Goal: Communication & Community: Answer question/provide support

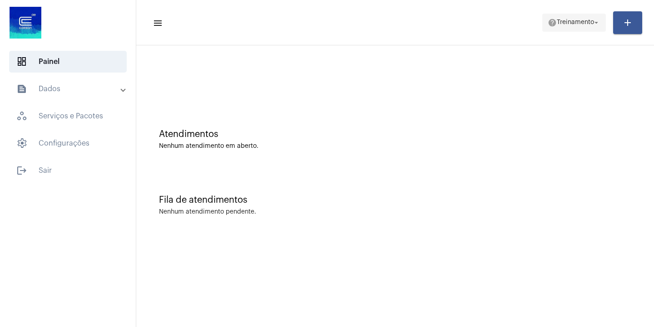
click at [599, 25] on mat-icon "arrow_drop_down" at bounding box center [596, 23] width 8 height 8
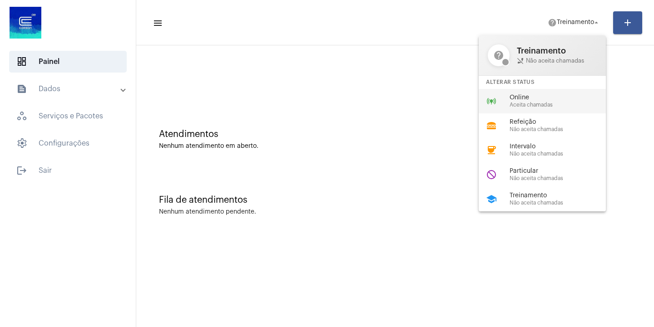
click at [547, 103] on span "Aceita chamadas" at bounding box center [562, 105] width 104 height 6
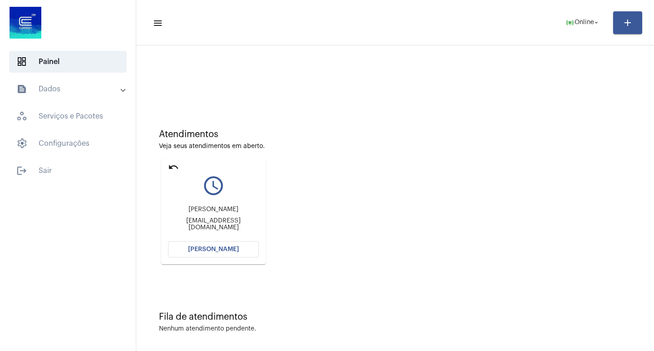
click at [217, 249] on span "[PERSON_NAME]" at bounding box center [213, 249] width 51 height 6
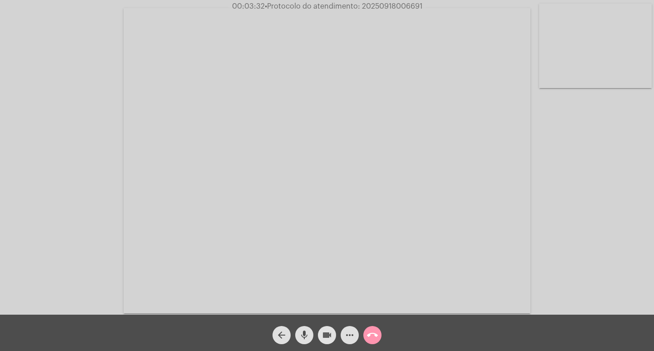
click at [324, 327] on mat-icon "videocam" at bounding box center [327, 335] width 11 height 11
click at [327, 327] on mat-icon "videocam_off" at bounding box center [327, 335] width 11 height 11
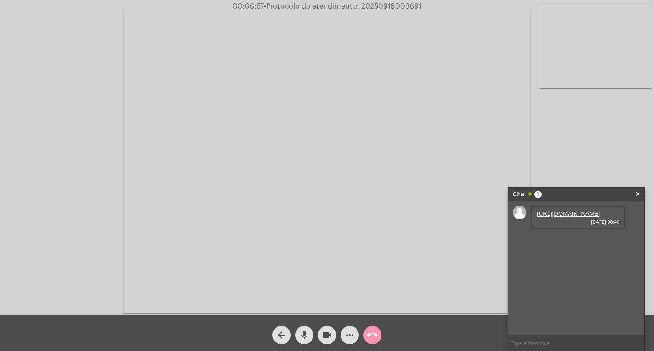
click at [576, 217] on link "[URL][DOMAIN_NAME]" at bounding box center [568, 213] width 63 height 7
click at [564, 243] on link "[URL][DOMAIN_NAME]" at bounding box center [568, 239] width 63 height 7
click at [327, 327] on mat-icon "videocam" at bounding box center [327, 335] width 11 height 11
click at [330, 327] on mat-icon "videocam_off" at bounding box center [327, 335] width 11 height 11
click at [324, 327] on mat-icon "videocam" at bounding box center [327, 335] width 11 height 11
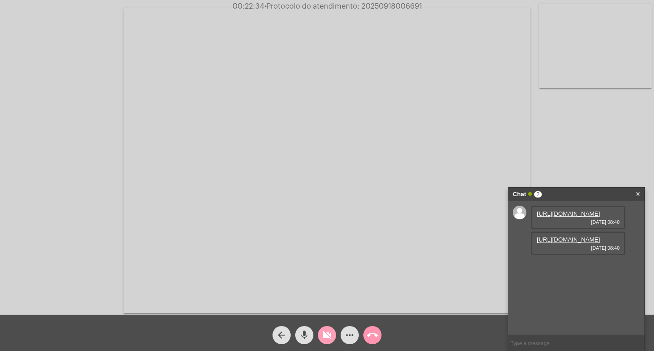
click at [326, 327] on mat-icon "videocam_off" at bounding box center [327, 335] width 11 height 11
click at [331, 327] on mat-icon "videocam" at bounding box center [327, 335] width 11 height 11
click at [328, 327] on mat-icon "videocam_off" at bounding box center [327, 335] width 11 height 11
click at [321, 327] on button "videocam" at bounding box center [327, 335] width 18 height 18
click at [327, 327] on mat-icon "videocam_off" at bounding box center [327, 335] width 11 height 11
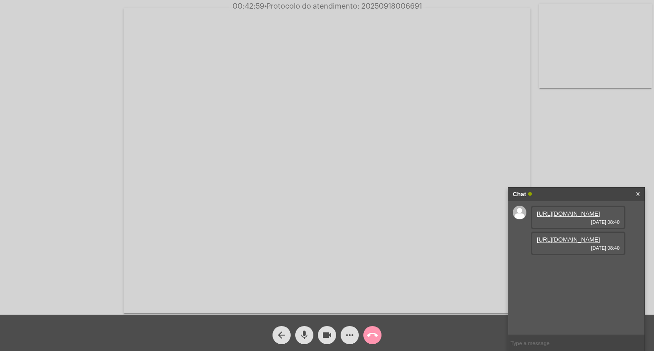
click at [559, 327] on input "text" at bounding box center [576, 343] width 136 height 16
type input "20250918006691"
click at [370, 327] on mat-icon "call_end" at bounding box center [372, 335] width 11 height 11
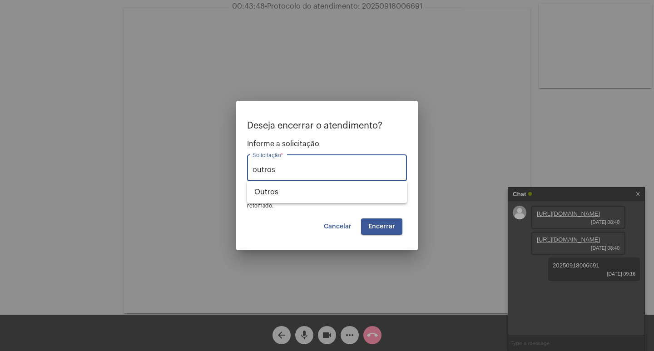
click at [377, 226] on span "Encerrar" at bounding box center [381, 226] width 27 height 6
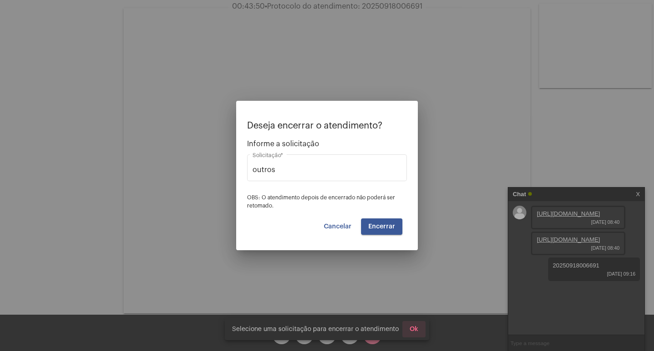
click at [415, 327] on span "Ok" at bounding box center [414, 329] width 9 height 6
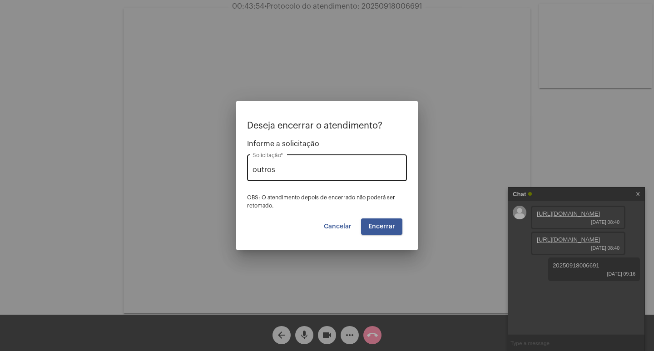
click at [298, 153] on div "outros Solicitação *" at bounding box center [327, 167] width 149 height 29
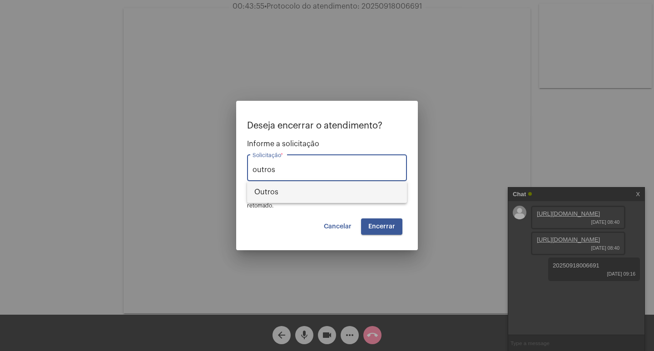
click at [273, 188] on span "Outros" at bounding box center [326, 192] width 145 height 22
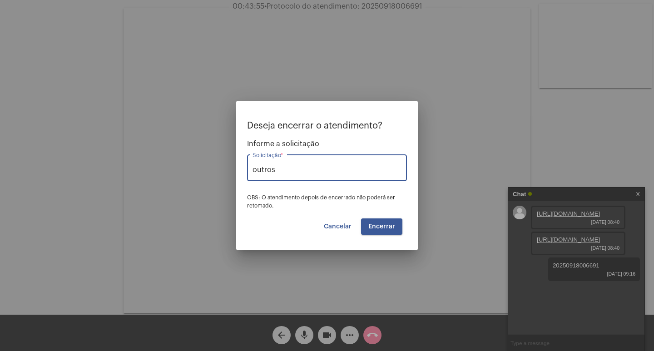
type input "Outros"
click at [383, 227] on span "Encerrar" at bounding box center [381, 226] width 27 height 6
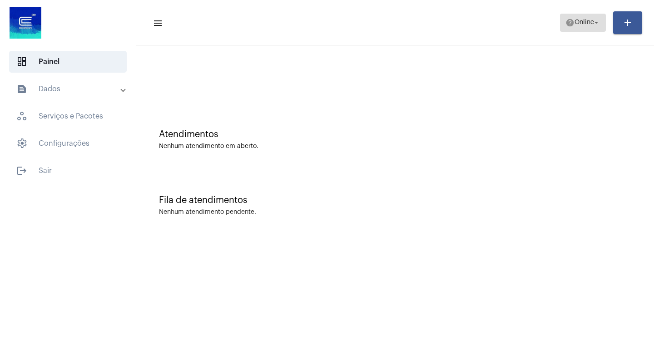
click at [592, 20] on mat-icon "arrow_drop_down" at bounding box center [596, 23] width 8 height 8
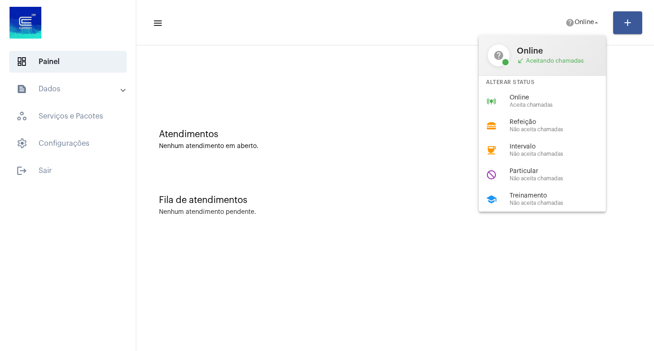
click at [547, 195] on span "Treinamento" at bounding box center [562, 196] width 104 height 7
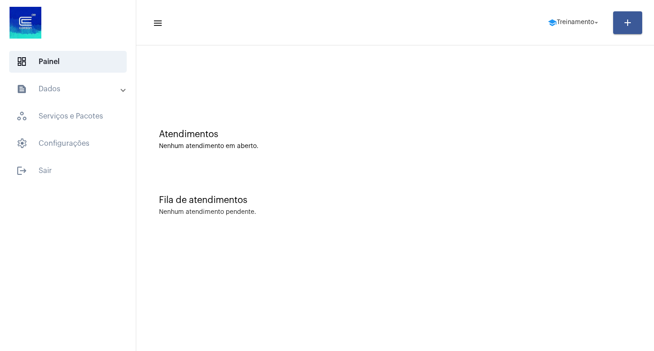
click at [59, 91] on mat-panel-title "text_snippet_outlined Dados" at bounding box center [68, 89] width 105 height 11
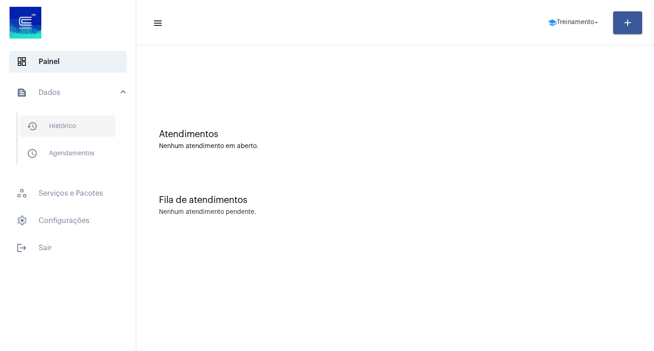
click at [76, 129] on span "history_outlined Histórico" at bounding box center [68, 126] width 96 height 22
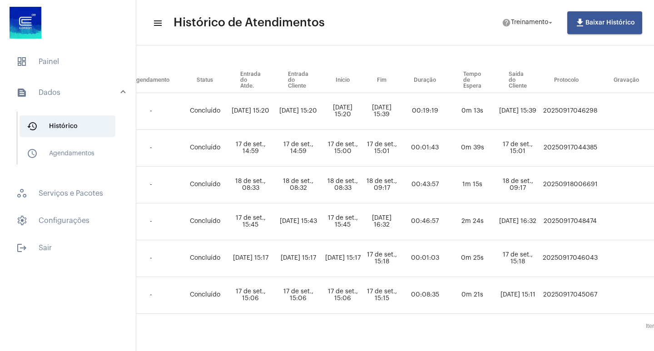
scroll to position [91, 361]
drag, startPoint x: 549, startPoint y: 184, endPoint x: 614, endPoint y: 189, distance: 65.6
click at [614, 189] on tr "PRISCILA OLIVEIRA DOS SANTOS outros Daiane da Silva dos Santos daiasantos232@gm…" at bounding box center [289, 185] width 985 height 37
copy td "20250918006691"
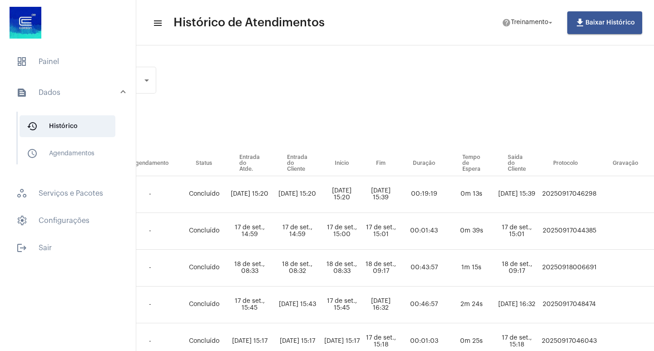
scroll to position [0, 361]
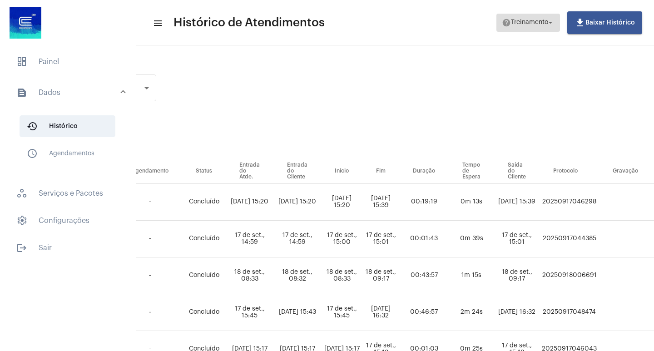
click at [547, 18] on span "help Treinamento arrow_drop_down" at bounding box center [528, 22] width 53 height 16
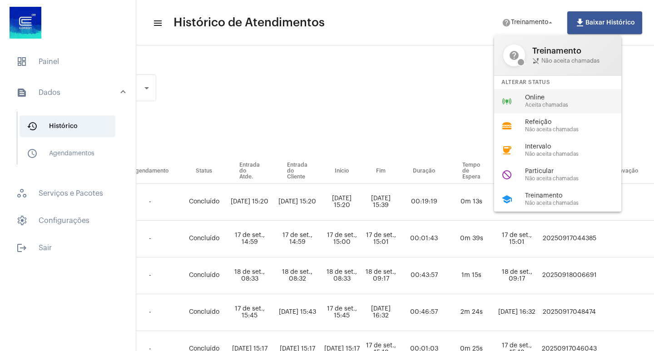
click at [551, 103] on span "Aceita chamadas" at bounding box center [577, 105] width 104 height 6
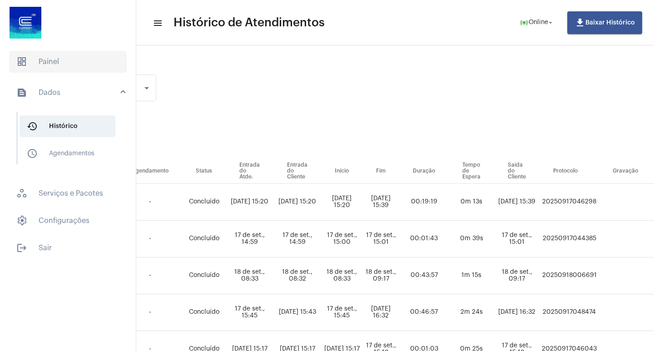
click at [48, 60] on span "dashboard Painel" at bounding box center [68, 62] width 118 height 22
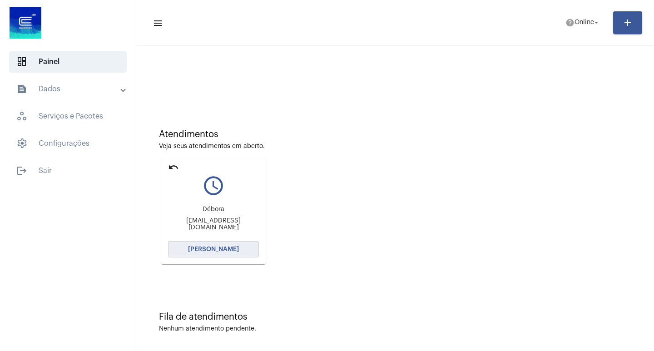
click at [210, 249] on span "[PERSON_NAME]" at bounding box center [213, 249] width 51 height 6
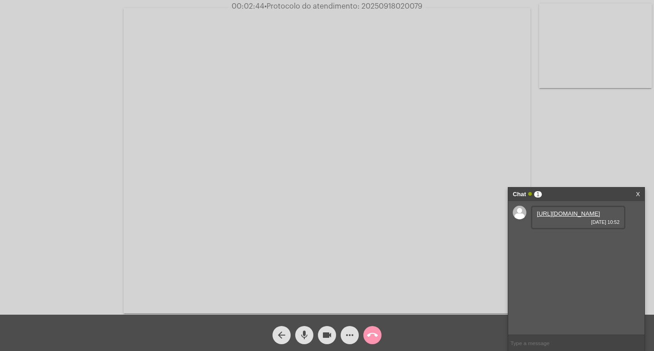
click at [560, 217] on link "https://neft-transfer-bucket.s3.amazonaws.com/temp-05bcfd83-b70e-22ff-1100-a32b…" at bounding box center [568, 213] width 63 height 7
click at [584, 243] on link "https://neft-transfer-bucket.s3.amazonaws.com/temp-3db7c398-047d-d84f-1622-602b…" at bounding box center [568, 239] width 63 height 7
click at [325, 327] on mat-icon "videocam" at bounding box center [327, 335] width 11 height 11
click at [567, 243] on link "https://neft-transfer-bucket.s3.amazonaws.com/temp-3db7c398-047d-d84f-1622-602b…" at bounding box center [568, 239] width 63 height 7
click at [560, 243] on link "https://neft-transfer-bucket.s3.amazonaws.com/temp-3db7c398-047d-d84f-1622-602b…" at bounding box center [568, 239] width 63 height 7
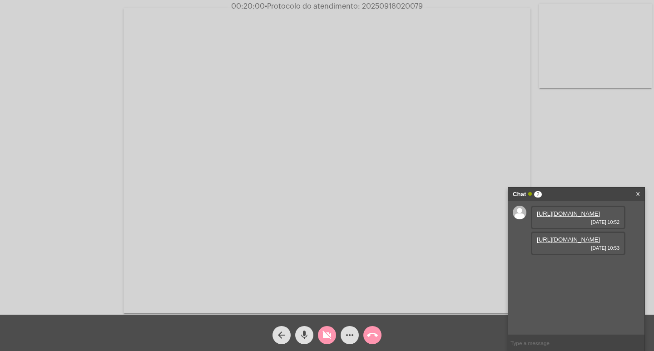
click at [334, 327] on button "videocam_off" at bounding box center [327, 335] width 18 height 18
click at [558, 327] on input "text" at bounding box center [576, 343] width 136 height 16
type input "20250918020079"
click at [556, 327] on input "text" at bounding box center [576, 343] width 136 height 16
click at [350, 327] on mat-icon "more_horiz" at bounding box center [349, 335] width 11 height 11
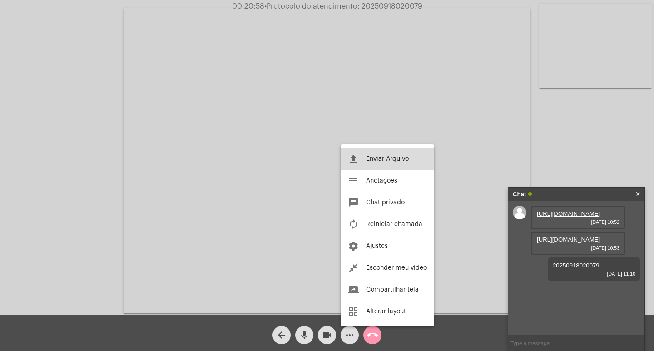
click at [384, 155] on button "file_upload Enviar Arquivo" at bounding box center [388, 159] width 94 height 22
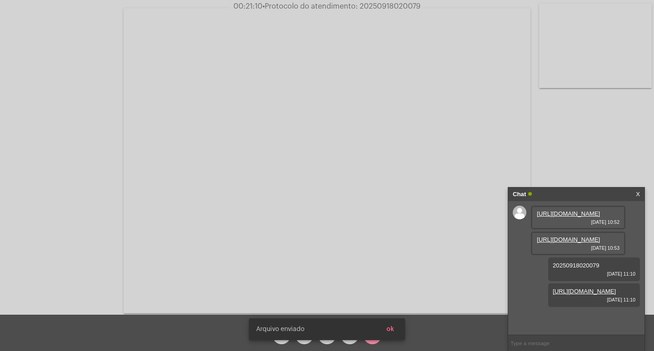
scroll to position [34, 0]
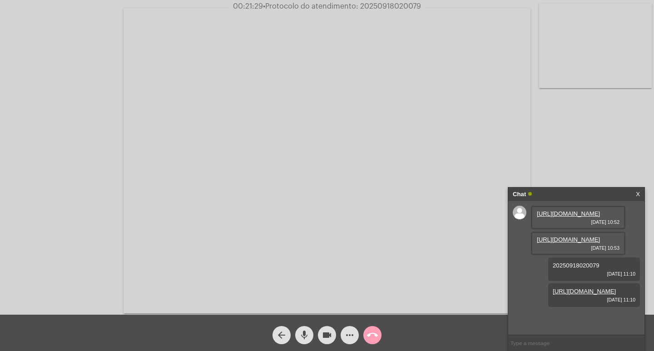
click at [369, 327] on mat-icon "call_end" at bounding box center [372, 335] width 11 height 11
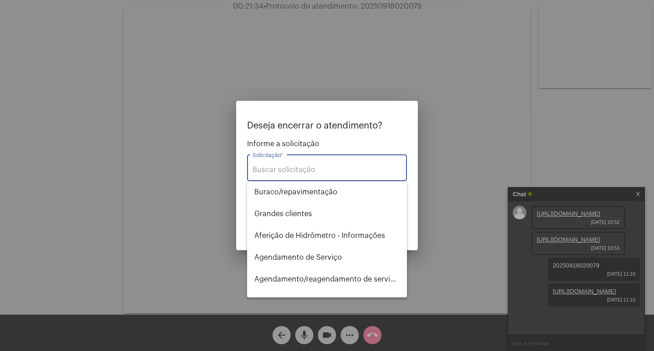
click at [321, 167] on input "Solicitação *" at bounding box center [327, 170] width 149 height 8
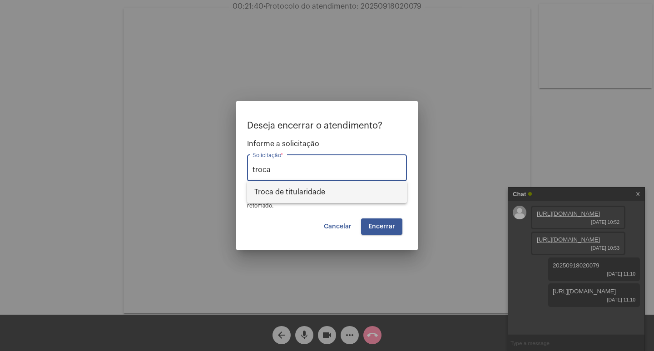
click at [319, 193] on span "Troca de titularidade" at bounding box center [326, 192] width 145 height 22
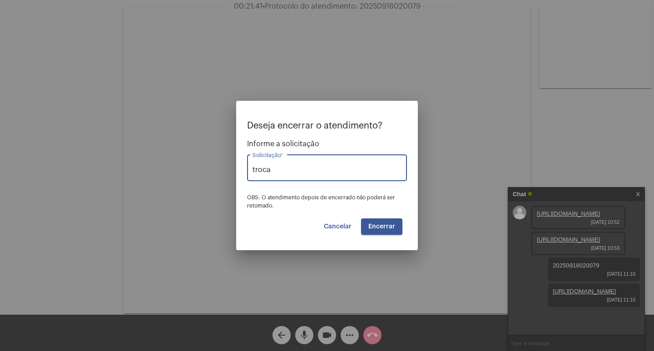
type input "Troca de titularidade"
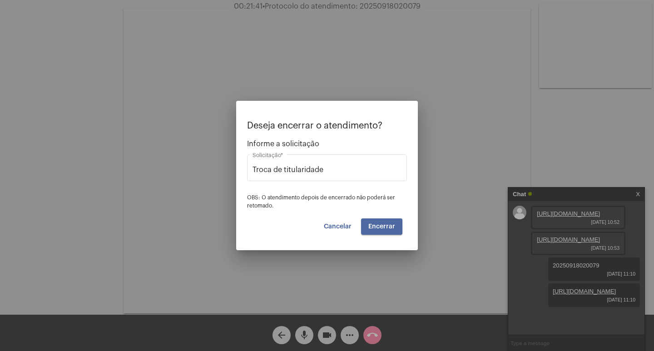
click at [376, 225] on span "Encerrar" at bounding box center [381, 226] width 27 height 6
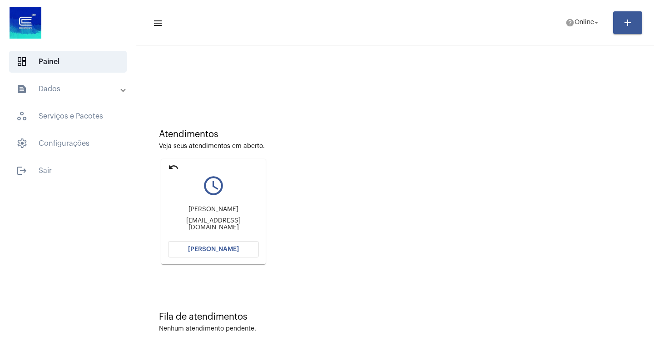
click at [230, 249] on span "[PERSON_NAME]" at bounding box center [213, 249] width 51 height 6
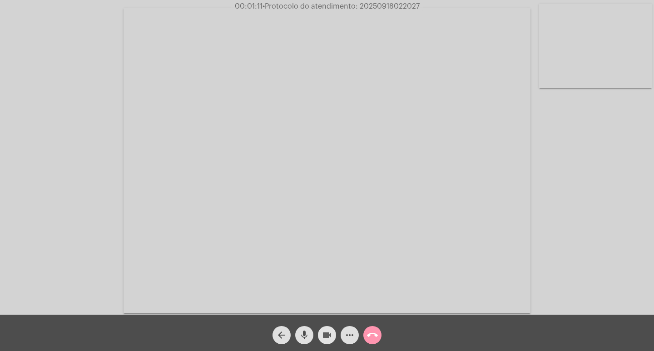
click at [326, 327] on mat-icon "videocam" at bounding box center [327, 335] width 11 height 11
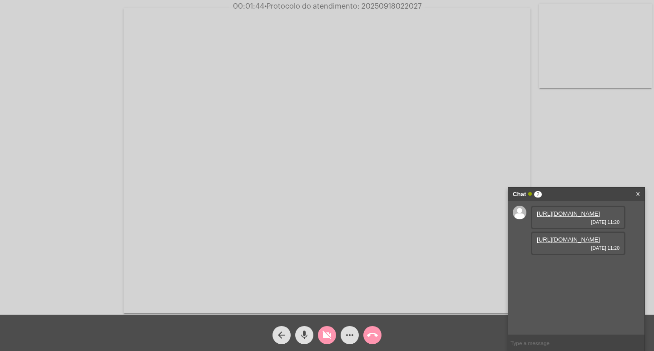
click at [326, 327] on mat-icon "videocam_off" at bounding box center [327, 335] width 11 height 11
click at [561, 243] on link "https://neft-transfer-bucket.s3.amazonaws.com/temp-cd49daba-1748-c7e0-d2ef-c7b6…" at bounding box center [568, 239] width 63 height 7
click at [565, 314] on link "https://neft-transfer-bucket.s3.amazonaws.com/temp-e5337306-c488-4d81-fbda-e0a6…" at bounding box center [568, 317] width 63 height 7
click at [326, 327] on mat-icon "videocam" at bounding box center [327, 335] width 11 height 11
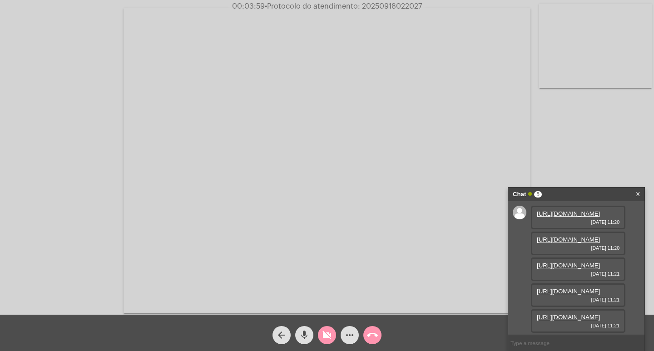
click at [579, 288] on link "https://neft-transfer-bucket.s3.amazonaws.com/temp-1192e7fb-12b7-61ae-bca7-4a9e…" at bounding box center [568, 291] width 63 height 7
click at [600, 264] on link "https://neft-transfer-bucket.s3.amazonaws.com/temp-635574b3-355d-81fc-a753-db74…" at bounding box center [568, 265] width 63 height 7
click at [571, 214] on link "https://neft-transfer-bucket.s3.amazonaws.com/temp-5983bc8b-2941-2a96-82ef-1eec…" at bounding box center [568, 213] width 63 height 7
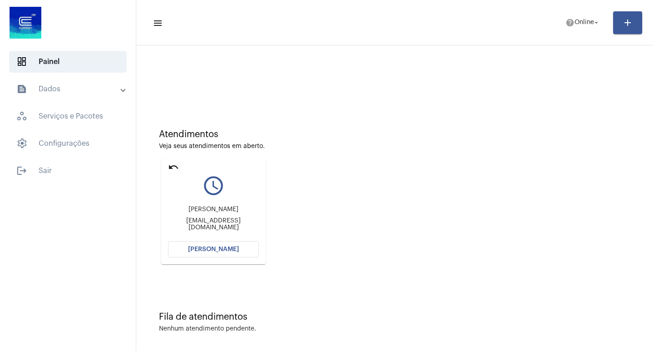
click at [217, 248] on span "[PERSON_NAME]" at bounding box center [213, 249] width 51 height 6
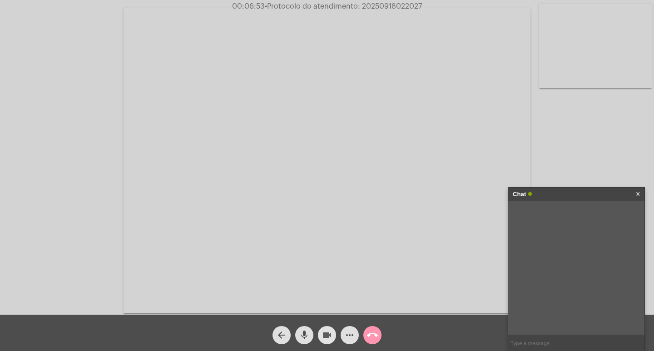
click at [329, 332] on mat-icon "videocam" at bounding box center [327, 335] width 11 height 11
click at [329, 335] on mat-icon "videocam_off" at bounding box center [327, 335] width 11 height 11
click at [327, 335] on mat-icon "videocam" at bounding box center [327, 335] width 11 height 11
click at [322, 330] on mat-icon "videocam_off" at bounding box center [327, 335] width 11 height 11
click at [351, 335] on mat-icon "more_horiz" at bounding box center [349, 335] width 11 height 11
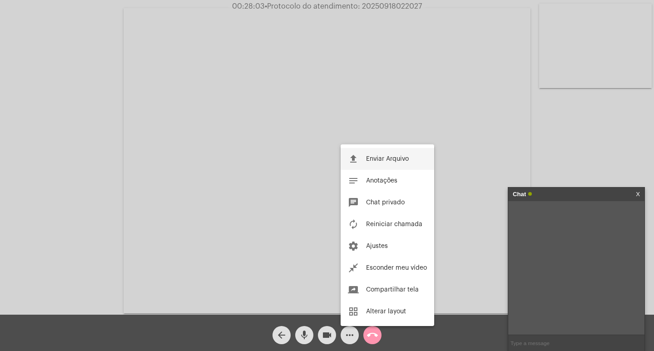
click at [387, 157] on span "Enviar Arquivo" at bounding box center [387, 159] width 43 height 6
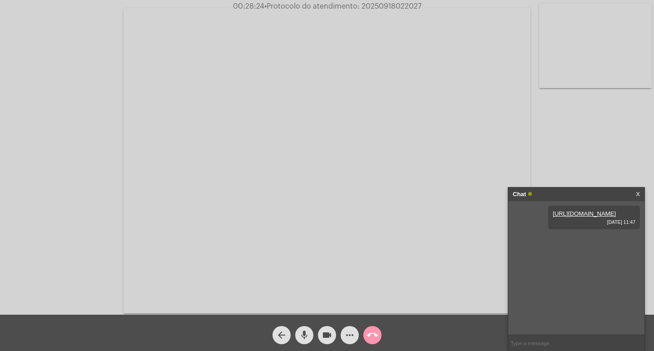
click at [541, 347] on input "text" at bounding box center [576, 343] width 136 height 16
type input "20250918022027"
click at [373, 335] on mat-icon "call_end" at bounding box center [372, 335] width 11 height 11
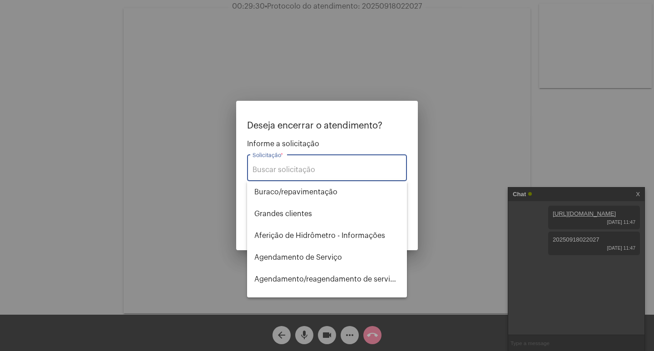
click at [321, 168] on input "Solicitação *" at bounding box center [327, 170] width 149 height 8
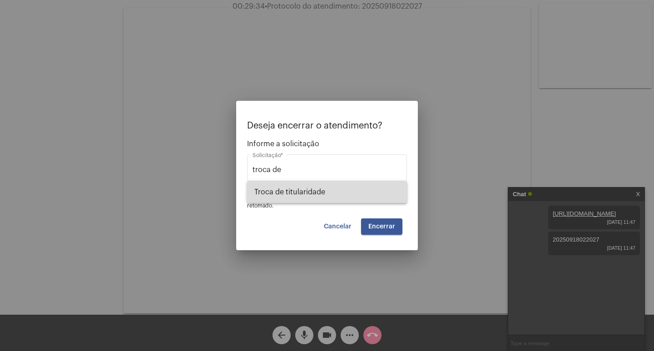
click at [315, 193] on span "Troca de titularidade" at bounding box center [326, 192] width 145 height 22
type input "Troca de titularidade"
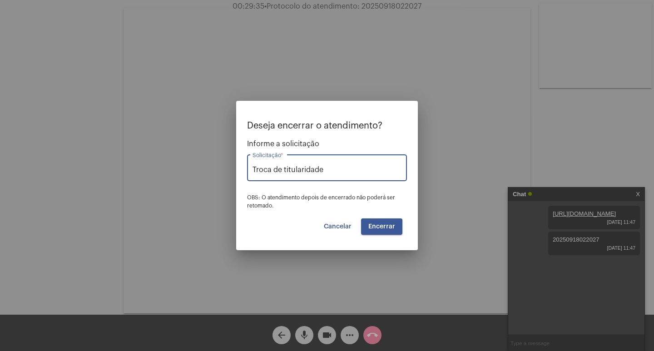
click at [375, 224] on span "Encerrar" at bounding box center [381, 226] width 27 height 6
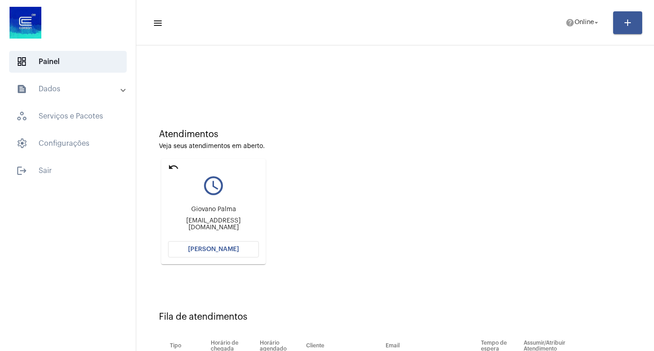
click at [218, 252] on span "[PERSON_NAME]" at bounding box center [213, 249] width 51 height 6
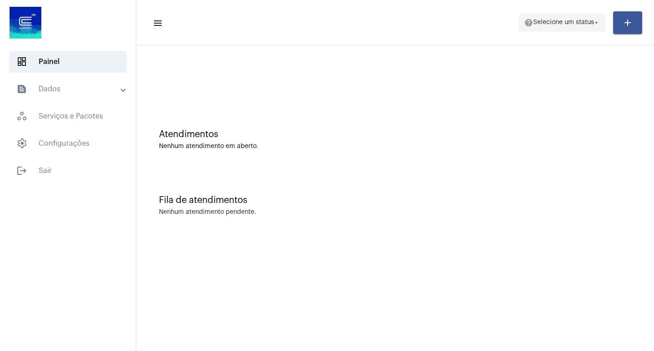
click at [595, 20] on mat-icon "arrow_drop_down" at bounding box center [596, 23] width 8 height 8
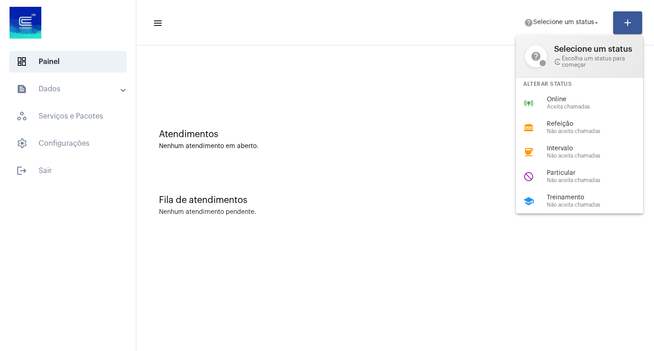
click at [573, 104] on div "Online Aceita chamadas" at bounding box center [599, 103] width 104 height 14
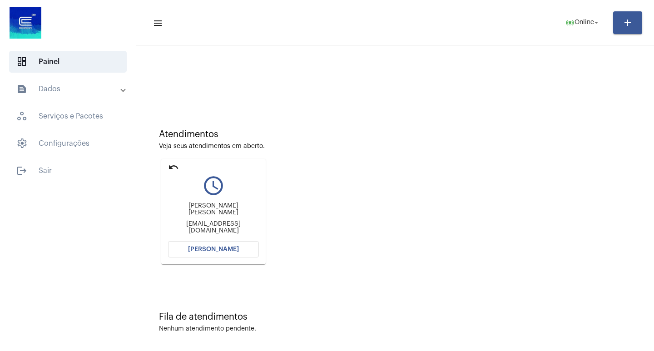
click at [213, 245] on button "[PERSON_NAME]" at bounding box center [213, 249] width 91 height 16
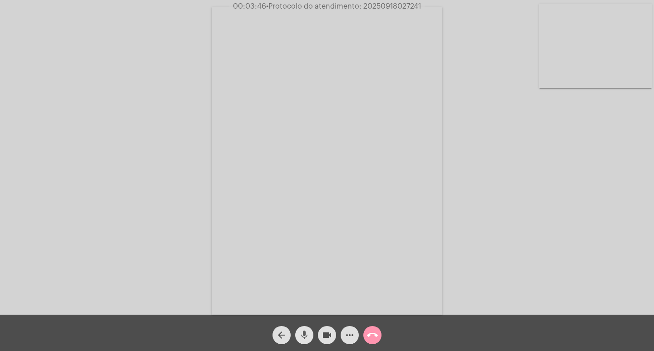
click at [305, 333] on mat-icon "mic" at bounding box center [304, 335] width 11 height 11
click at [327, 335] on mat-icon "videocam" at bounding box center [327, 335] width 11 height 11
click at [324, 337] on mat-icon "videocam_off" at bounding box center [327, 335] width 11 height 11
click at [307, 332] on mat-icon "mic_off" at bounding box center [304, 335] width 11 height 11
click at [325, 336] on mat-icon "videocam" at bounding box center [327, 335] width 11 height 11
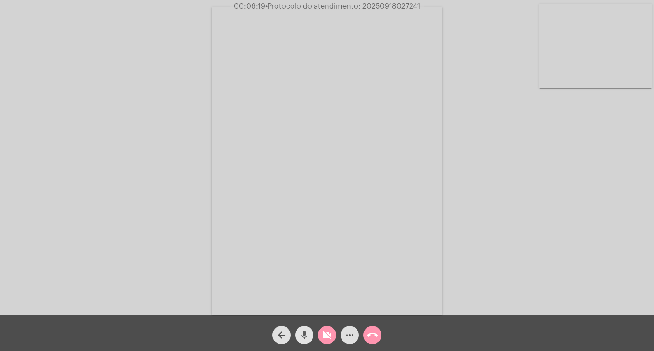
click at [301, 333] on button "mic" at bounding box center [304, 335] width 18 height 18
click at [329, 336] on mat-icon "videocam_off" at bounding box center [327, 335] width 11 height 11
click at [308, 334] on mat-icon "mic_off" at bounding box center [304, 335] width 11 height 11
click at [328, 335] on mat-icon "videocam" at bounding box center [327, 335] width 11 height 11
click at [309, 335] on mat-icon "mic" at bounding box center [304, 335] width 11 height 11
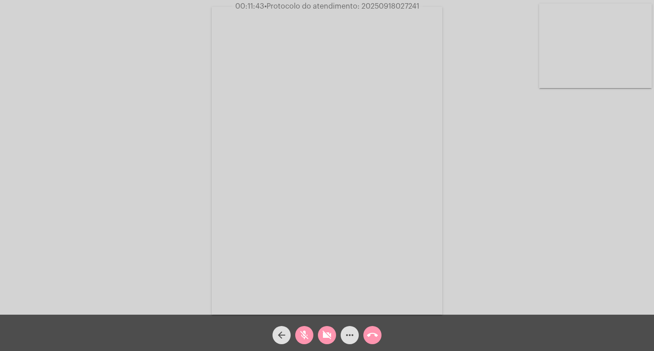
click at [306, 337] on mat-icon "mic_off" at bounding box center [304, 335] width 11 height 11
click at [328, 334] on mat-icon "videocam_off" at bounding box center [327, 335] width 11 height 11
click at [304, 335] on mat-icon "mic" at bounding box center [304, 335] width 11 height 11
click at [326, 331] on mat-icon "videocam" at bounding box center [327, 335] width 11 height 11
click at [302, 337] on mat-icon "mic_off" at bounding box center [304, 335] width 11 height 11
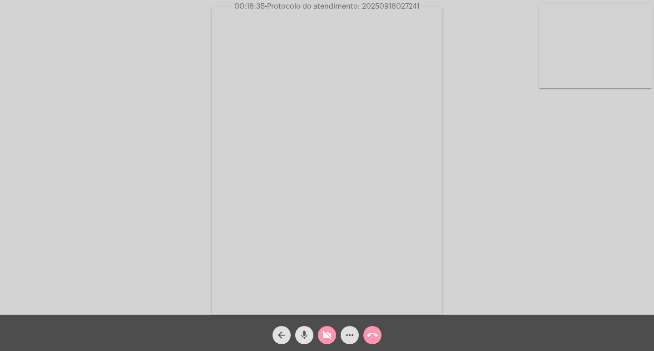
click at [304, 333] on mat-icon "mic" at bounding box center [304, 335] width 11 height 11
click at [309, 333] on mat-icon "mic_off" at bounding box center [304, 335] width 11 height 11
click at [321, 336] on button "videocam_off" at bounding box center [327, 335] width 18 height 18
click at [301, 335] on mat-icon "mic" at bounding box center [304, 335] width 11 height 11
click at [322, 334] on mat-icon "videocam" at bounding box center [327, 335] width 11 height 11
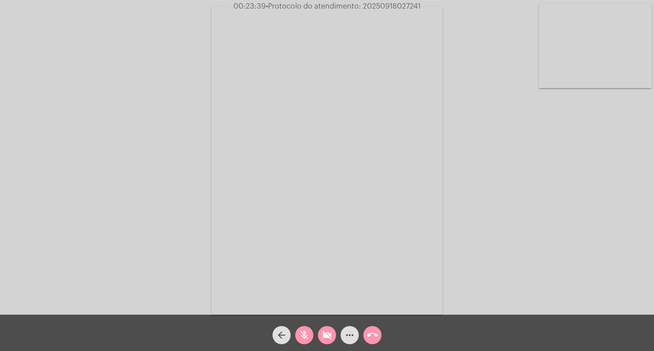
click at [306, 336] on mat-icon "mic_off" at bounding box center [304, 335] width 11 height 11
click at [323, 336] on mat-icon "videocam_off" at bounding box center [327, 335] width 11 height 11
click at [373, 337] on mat-icon "call_end" at bounding box center [372, 335] width 11 height 11
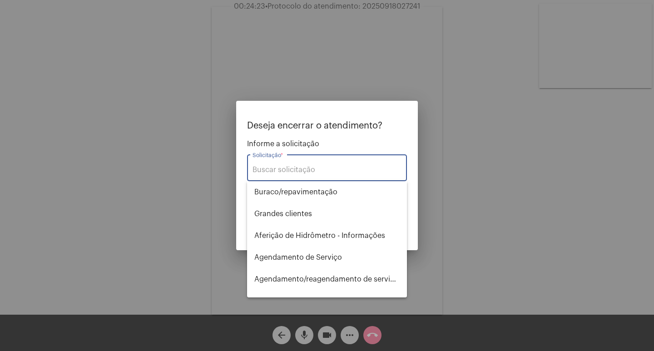
click at [330, 167] on input "Solicitação *" at bounding box center [327, 170] width 149 height 8
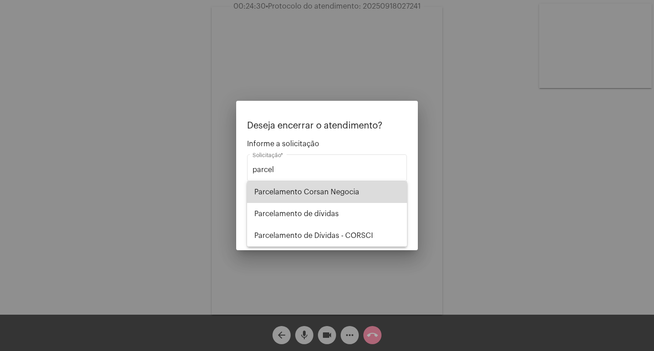
click at [349, 196] on span "Parcelamento Corsan Negocia" at bounding box center [326, 192] width 145 height 22
type input "Parcelamento Corsan Negocia"
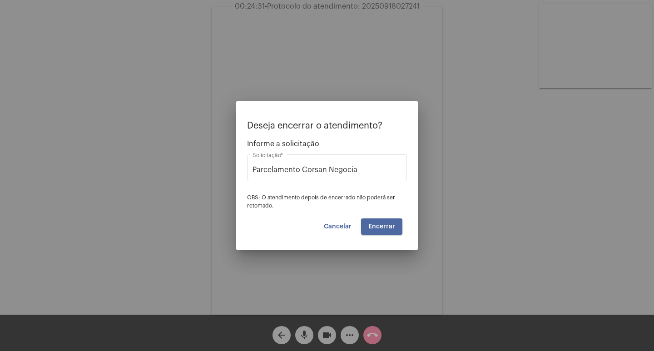
click at [382, 225] on span "Encerrar" at bounding box center [381, 226] width 27 height 6
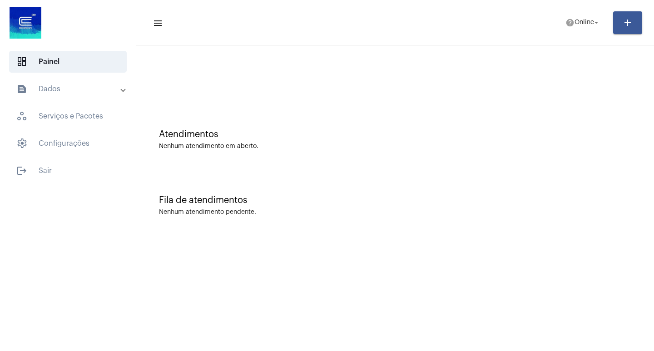
click at [59, 94] on mat-panel-title "text_snippet_outlined Dados" at bounding box center [68, 89] width 105 height 11
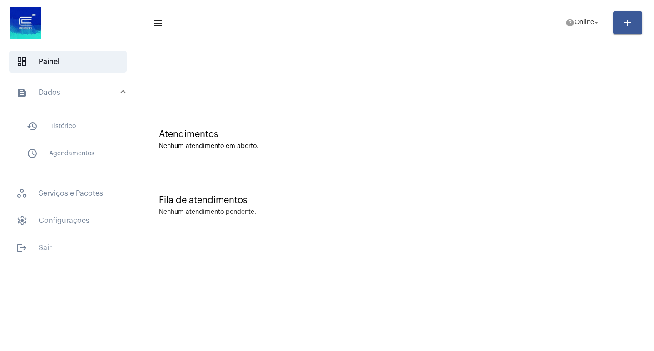
drag, startPoint x: 74, startPoint y: 126, endPoint x: 98, endPoint y: 139, distance: 27.6
click at [74, 127] on span "history_outlined Histórico" at bounding box center [68, 126] width 96 height 22
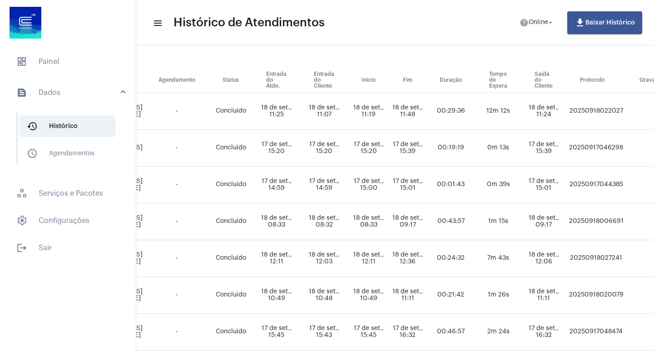
scroll to position [91, 398]
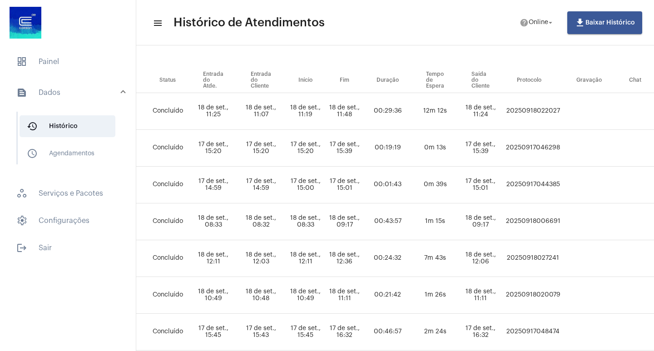
drag, startPoint x: 537, startPoint y: 262, endPoint x: 574, endPoint y: 261, distance: 37.3
click at [574, 261] on tr "[PERSON_NAME] DOS [PERSON_NAME] parcelamento_corsan_negocia [PERSON_NAME] [PERS…" at bounding box center [253, 258] width 985 height 37
copy td "20250918027241"
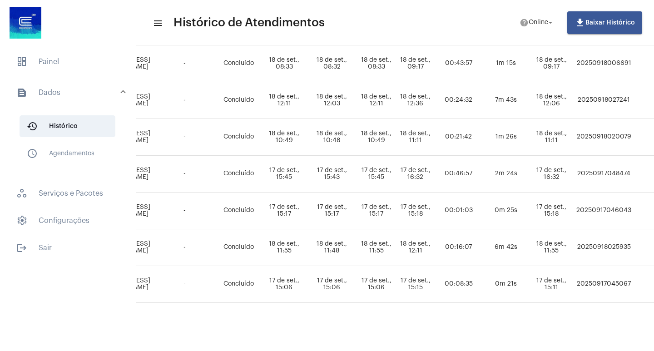
scroll to position [256, 339]
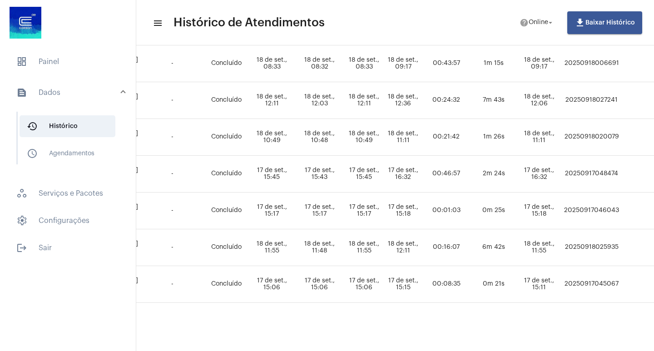
drag, startPoint x: 573, startPoint y: 242, endPoint x: 629, endPoint y: 240, distance: 55.4
click at [621, 240] on td "20250918025935" at bounding box center [591, 247] width 59 height 37
copy td "20250918025935"
click at [65, 62] on span "dashboard Painel" at bounding box center [68, 62] width 118 height 22
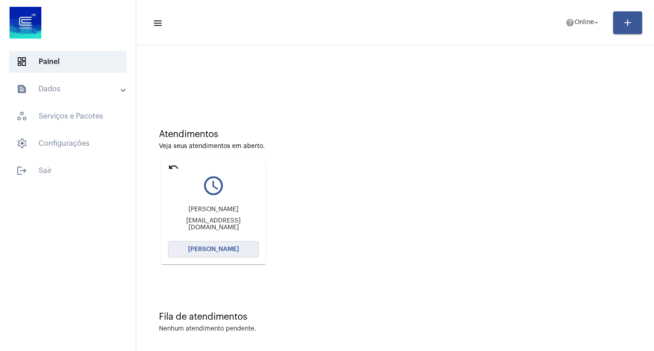
click at [200, 249] on span "[PERSON_NAME]" at bounding box center [213, 249] width 51 height 6
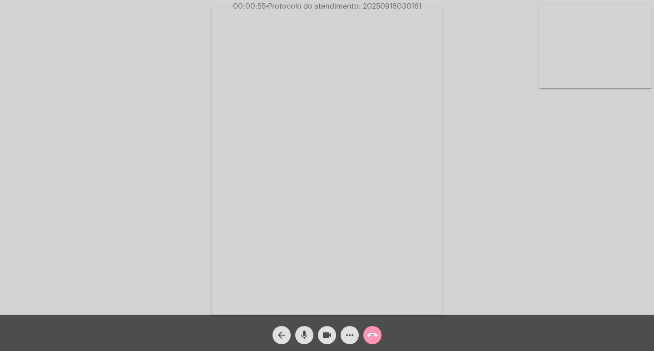
click at [325, 336] on mat-icon "videocam" at bounding box center [327, 335] width 11 height 11
click at [324, 333] on mat-icon "videocam_off" at bounding box center [327, 335] width 11 height 11
click at [325, 334] on mat-icon "videocam" at bounding box center [327, 335] width 11 height 11
click at [322, 336] on mat-icon "videocam_off" at bounding box center [327, 335] width 11 height 11
click at [370, 335] on mat-icon "call_end" at bounding box center [372, 335] width 11 height 11
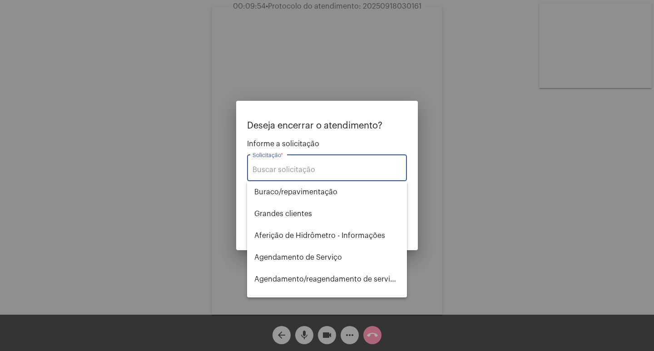
click at [302, 166] on input "Solicitação *" at bounding box center [327, 170] width 149 height 8
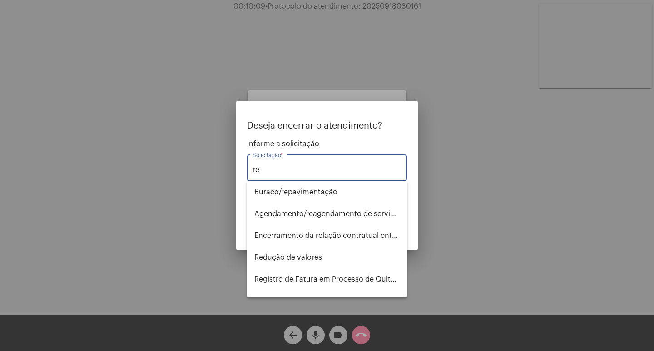
click at [288, 167] on input "re" at bounding box center [327, 170] width 149 height 8
type input "r"
type input "d"
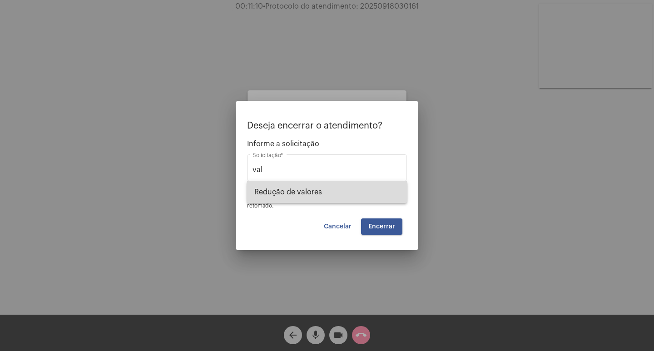
click at [294, 187] on span "Redução de valores" at bounding box center [326, 192] width 145 height 22
type input "Redução de valores"
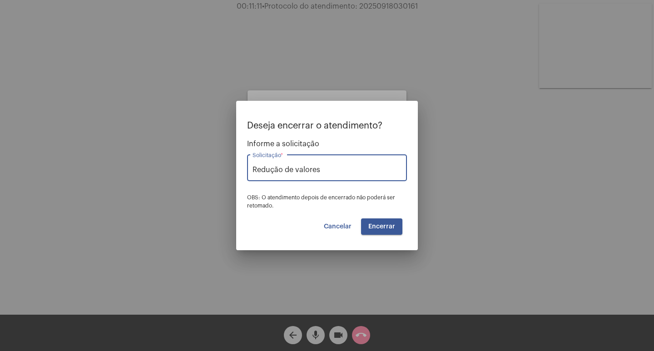
click at [383, 225] on span "Encerrar" at bounding box center [381, 226] width 27 height 6
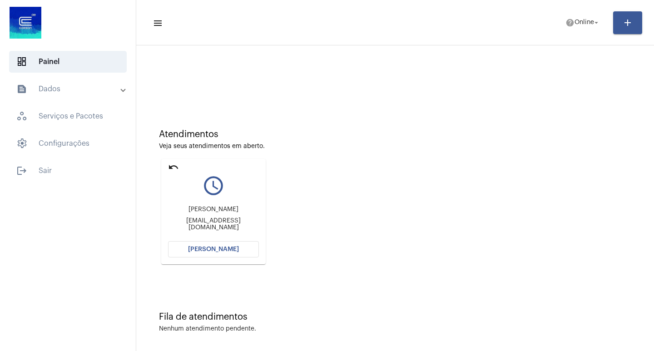
click at [64, 93] on mat-panel-title "text_snippet_outlined Dados" at bounding box center [68, 89] width 105 height 11
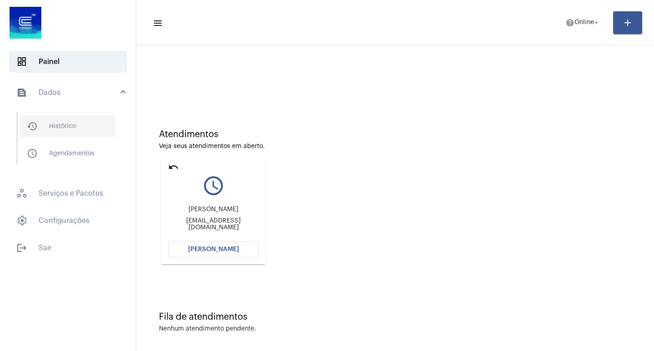
drag, startPoint x: 77, startPoint y: 129, endPoint x: 90, endPoint y: 136, distance: 14.2
click at [78, 130] on span "history_outlined Histórico" at bounding box center [68, 126] width 96 height 22
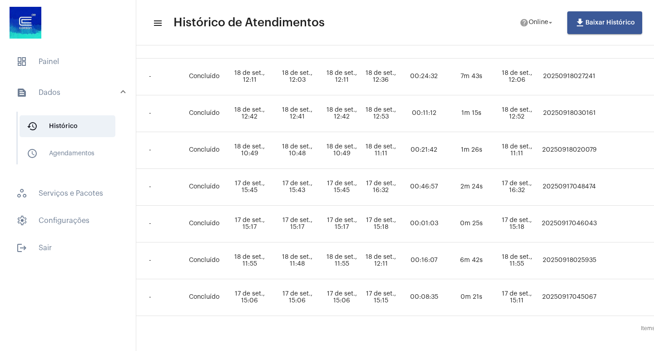
scroll to position [272, 381]
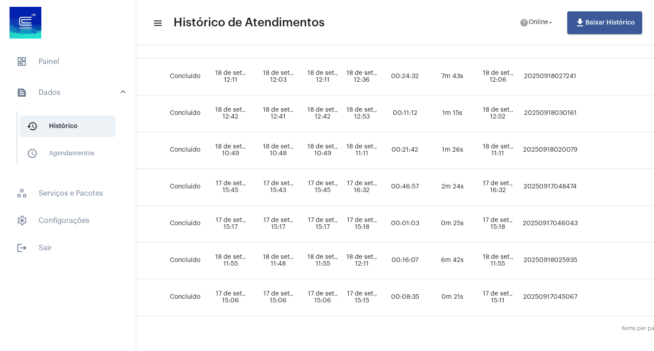
drag, startPoint x: 534, startPoint y: 111, endPoint x: 599, endPoint y: 107, distance: 66.0
click at [599, 107] on tr "[PERSON_NAME] DOS [PERSON_NAME] reducao_de_valores [PERSON_NAME] [EMAIL_ADDRESS…" at bounding box center [270, 113] width 985 height 37
copy td "20250918030161"
click at [79, 66] on span "dashboard Painel" at bounding box center [68, 62] width 118 height 22
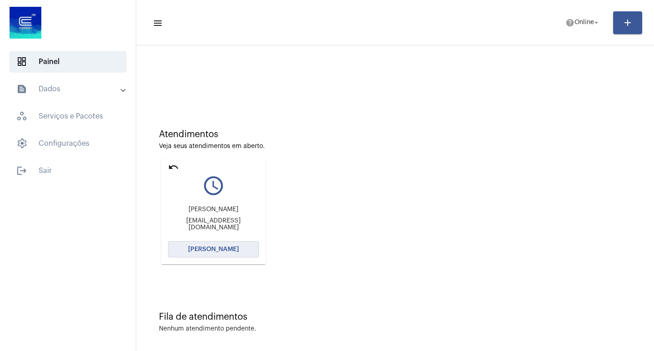
click at [225, 247] on span "[PERSON_NAME]" at bounding box center [213, 249] width 51 height 6
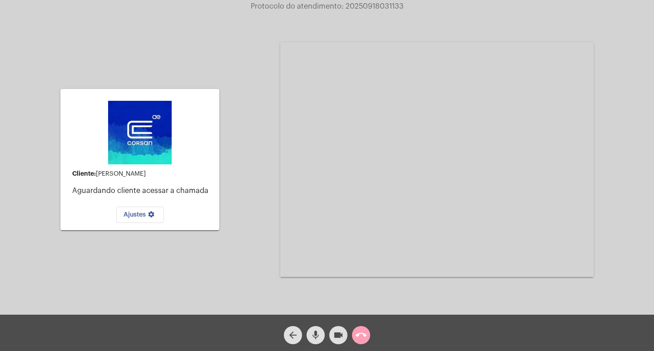
click at [361, 337] on mat-icon "call_end" at bounding box center [361, 335] width 11 height 11
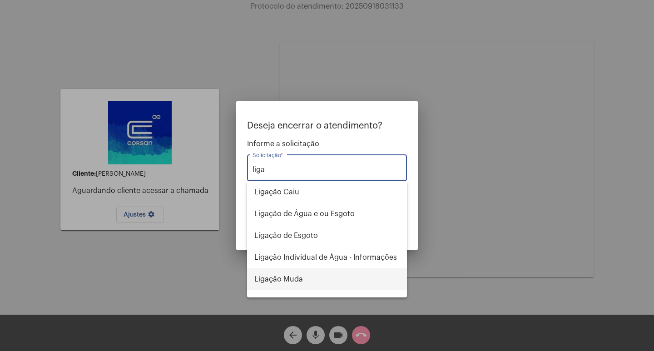
click at [287, 282] on span "Ligação Muda" at bounding box center [326, 279] width 145 height 22
type input "Ligação Muda"
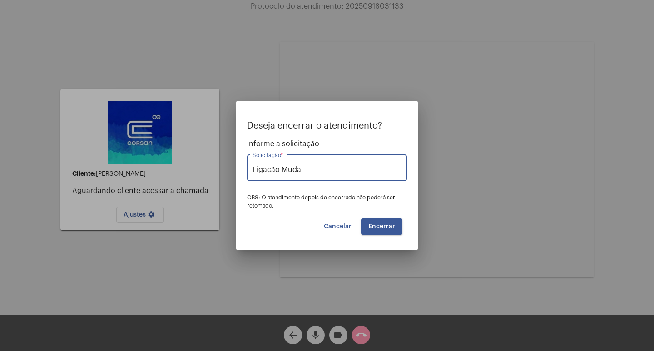
click at [381, 228] on span "Encerrar" at bounding box center [381, 226] width 27 height 6
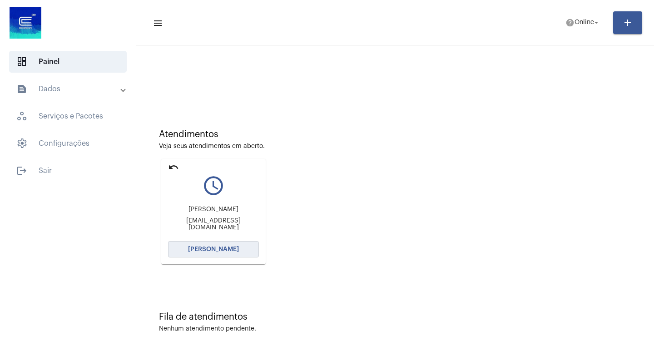
click at [214, 252] on span "[PERSON_NAME]" at bounding box center [213, 249] width 51 height 6
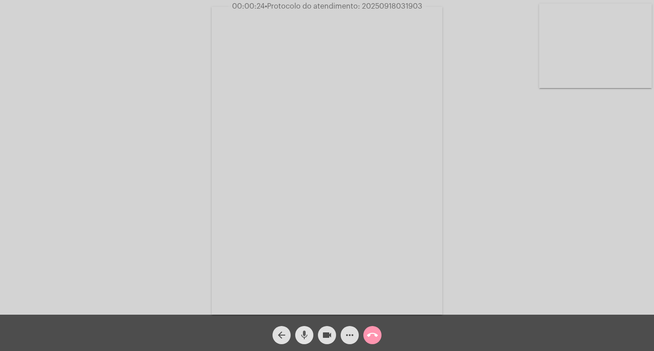
click at [306, 338] on mat-icon "mic" at bounding box center [304, 335] width 11 height 11
click at [303, 337] on mat-icon "mic_off" at bounding box center [304, 335] width 11 height 11
click at [303, 337] on mat-icon "mic" at bounding box center [304, 335] width 11 height 11
click at [279, 332] on mat-icon "arrow_back" at bounding box center [281, 335] width 11 height 11
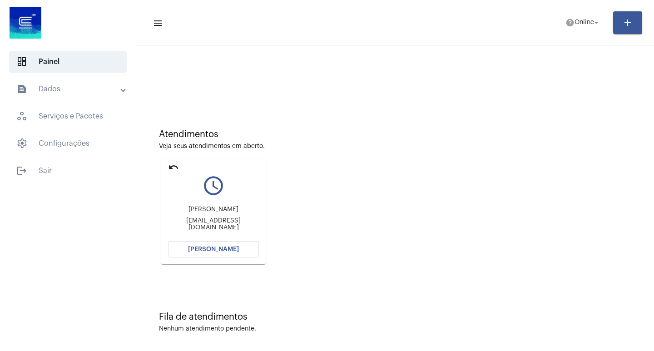
click at [176, 166] on mat-icon "undo" at bounding box center [173, 167] width 11 height 11
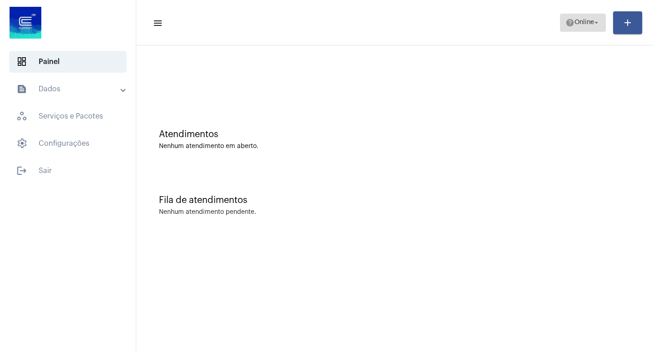
click at [601, 22] on button "help Online arrow_drop_down" at bounding box center [583, 23] width 46 height 18
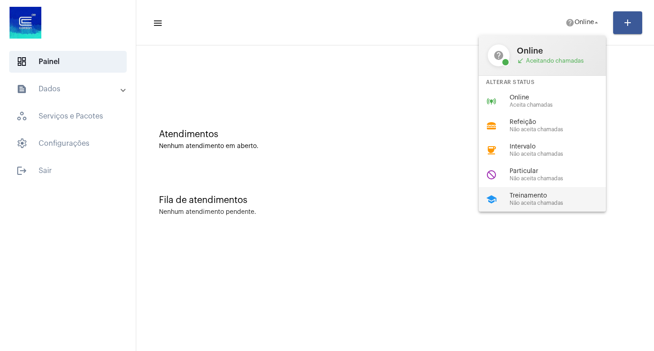
click at [537, 197] on span "Treinamento" at bounding box center [562, 196] width 104 height 7
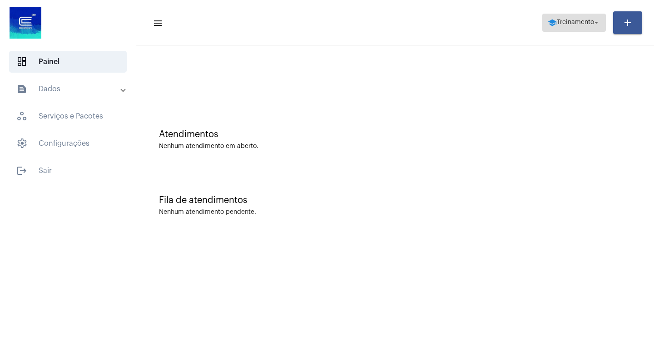
click at [595, 22] on mat-icon "arrow_drop_down" at bounding box center [596, 23] width 8 height 8
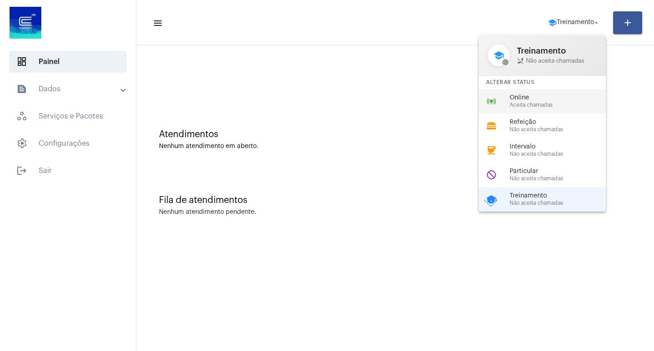
click at [537, 106] on span "Aceita chamadas" at bounding box center [562, 105] width 104 height 6
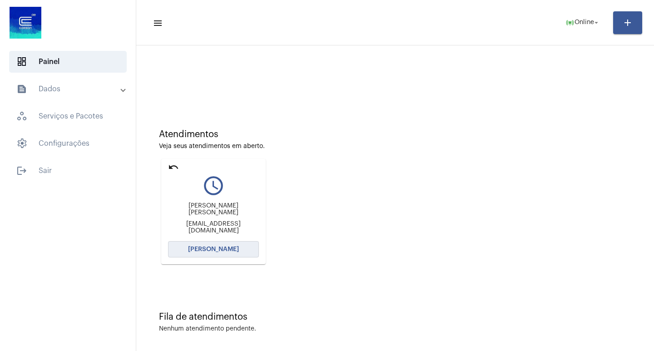
click at [223, 249] on span "[PERSON_NAME]" at bounding box center [213, 249] width 51 height 6
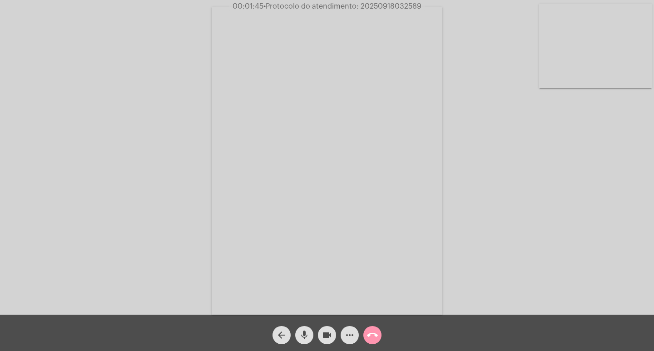
click at [305, 334] on mat-icon "mic" at bounding box center [304, 335] width 11 height 11
click at [326, 335] on mat-icon "videocam" at bounding box center [327, 335] width 11 height 11
click at [306, 335] on mat-icon "mic_off" at bounding box center [304, 335] width 11 height 11
click at [332, 334] on mat-icon "videocam_off" at bounding box center [327, 335] width 11 height 11
click at [301, 332] on mat-icon "mic" at bounding box center [304, 335] width 11 height 11
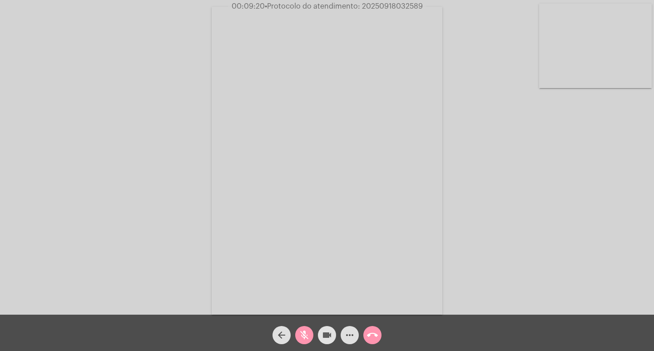
click at [333, 336] on button "videocam" at bounding box center [327, 335] width 18 height 18
click at [306, 335] on mat-icon "mic_off" at bounding box center [304, 335] width 11 height 11
click at [301, 332] on mat-icon "mic" at bounding box center [304, 335] width 11 height 11
click at [303, 336] on mat-icon "mic_off" at bounding box center [304, 335] width 11 height 11
click at [302, 336] on mat-icon "mic" at bounding box center [304, 335] width 11 height 11
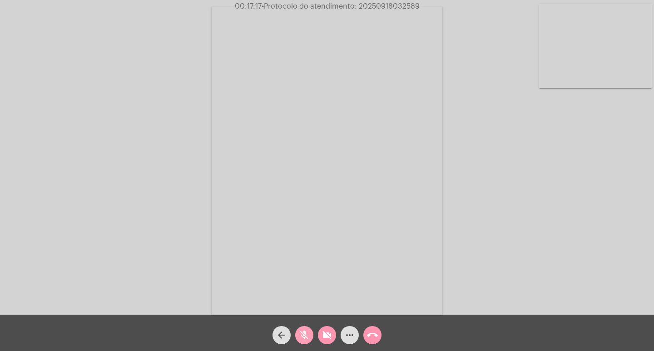
click at [303, 337] on mat-icon "mic_off" at bounding box center [304, 335] width 11 height 11
click at [303, 337] on mat-icon "mic" at bounding box center [304, 335] width 11 height 11
click at [302, 336] on mat-icon "mic_off" at bounding box center [304, 335] width 11 height 11
click at [321, 337] on button "videocam_off" at bounding box center [327, 335] width 18 height 18
click at [351, 332] on mat-icon "more_horiz" at bounding box center [349, 335] width 11 height 11
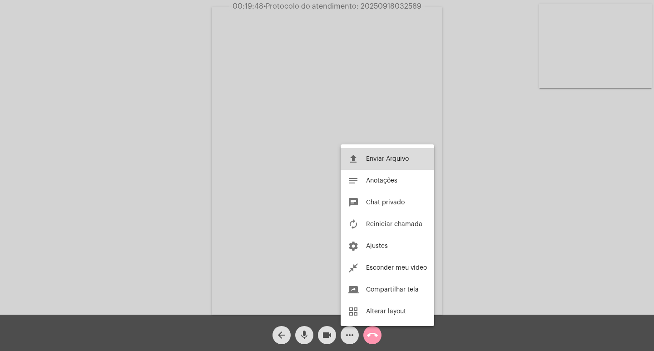
click at [403, 153] on button "file_upload Enviar Arquivo" at bounding box center [388, 159] width 94 height 22
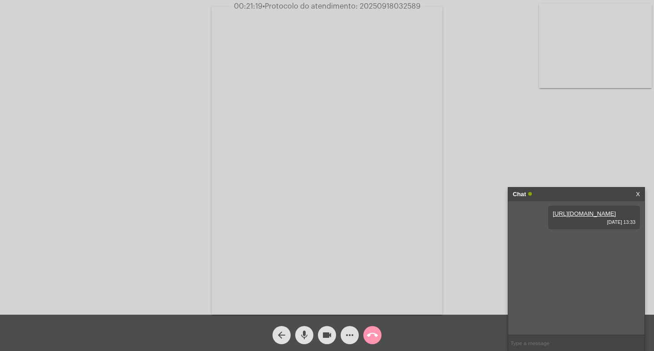
click at [351, 332] on mat-icon "more_horiz" at bounding box center [349, 335] width 11 height 11
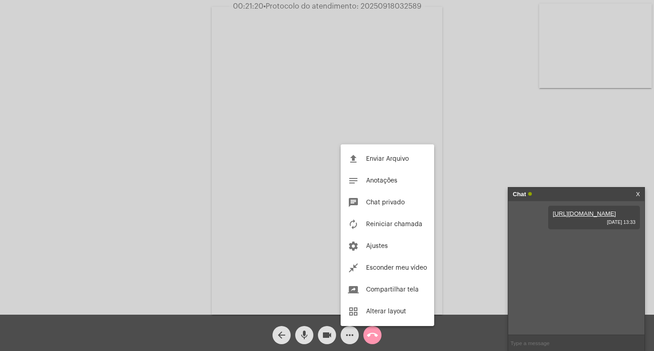
click at [371, 147] on div "file_upload Enviar Arquivo notes Anotações chat Chat privado autorenew Reinicia…" at bounding box center [388, 235] width 94 height 182
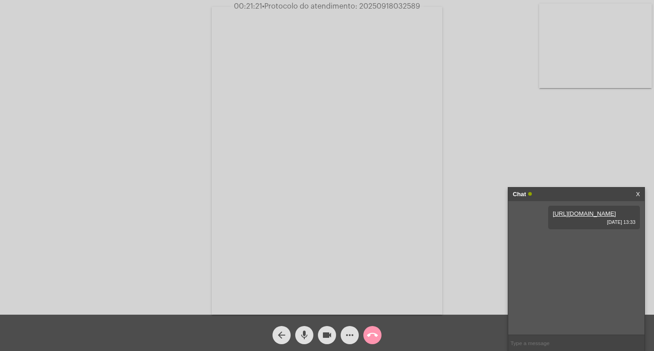
click at [370, 151] on video at bounding box center [327, 161] width 231 height 308
click at [350, 337] on mat-icon "more_horiz" at bounding box center [349, 335] width 11 height 11
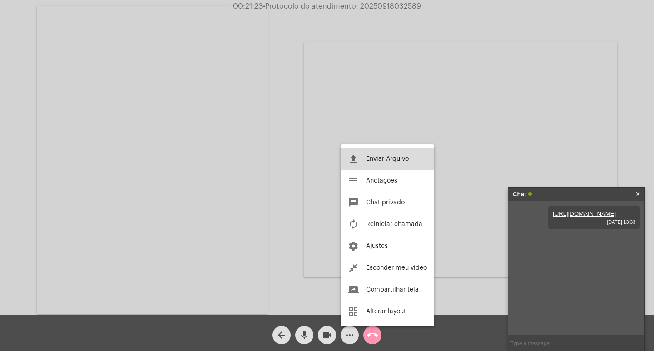
click at [366, 155] on button "file_upload Enviar Arquivo" at bounding box center [388, 159] width 94 height 22
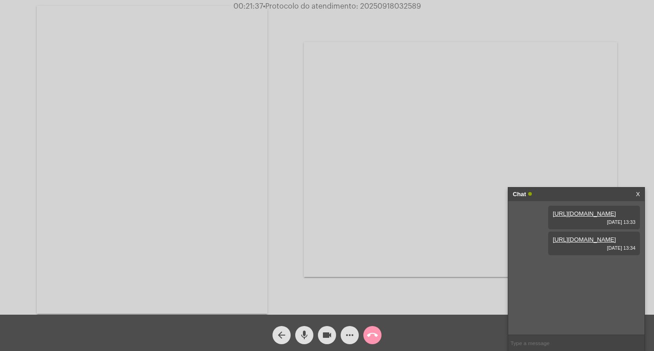
click at [580, 243] on link "[URL][DOMAIN_NAME]" at bounding box center [584, 239] width 63 height 7
click at [588, 217] on link "[URL][DOMAIN_NAME]" at bounding box center [584, 213] width 63 height 7
click at [322, 338] on mat-icon "videocam" at bounding box center [327, 335] width 11 height 11
click at [327, 334] on mat-icon "videocam_off" at bounding box center [327, 335] width 11 height 11
click at [370, 336] on mat-icon "call_end" at bounding box center [372, 335] width 11 height 11
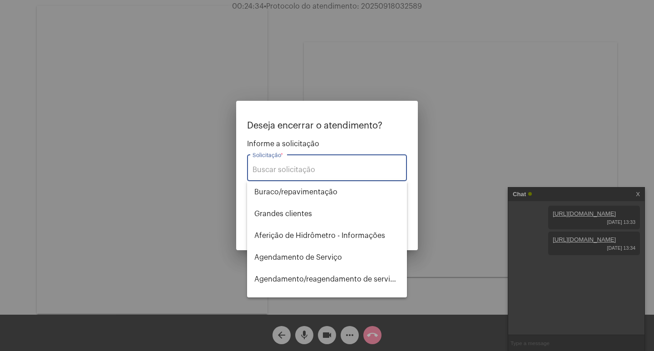
click at [311, 164] on div "Solicitação *" at bounding box center [327, 167] width 149 height 29
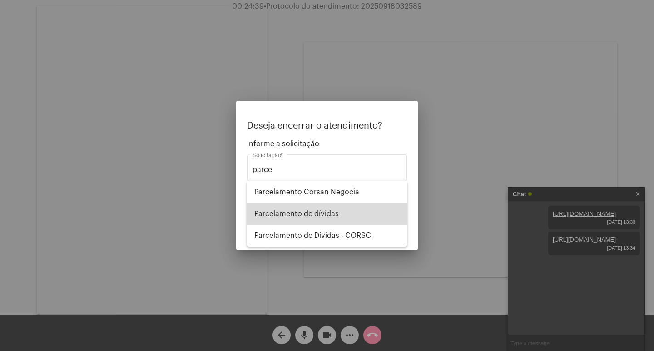
click at [321, 222] on span "Parcelamento de dívidas" at bounding box center [326, 214] width 145 height 22
type input "Parcelamento de dívidas"
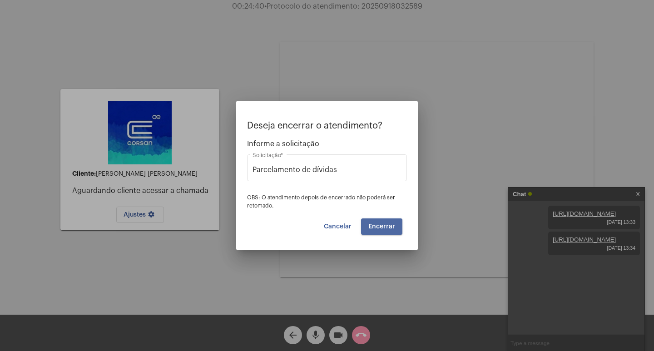
click at [383, 223] on span "Encerrar" at bounding box center [381, 226] width 27 height 6
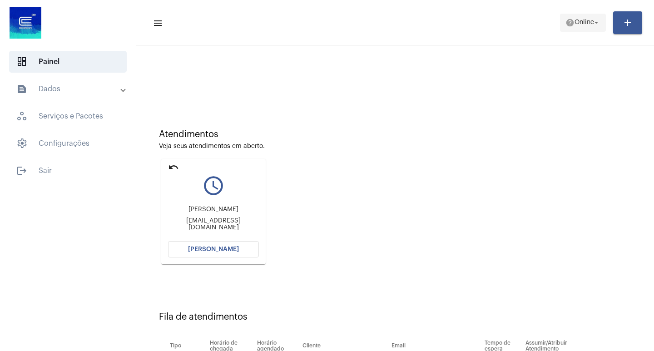
click at [595, 20] on mat-icon "arrow_drop_down" at bounding box center [596, 23] width 8 height 8
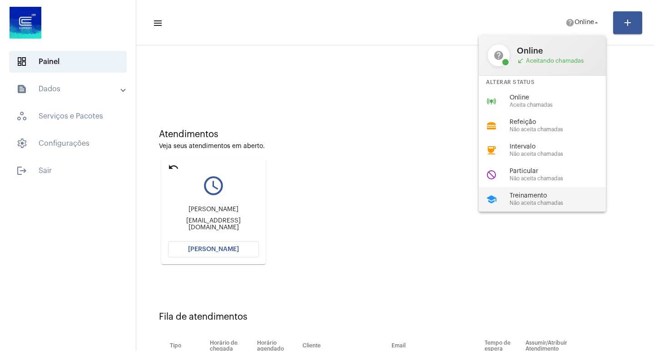
click at [550, 193] on span "Treinamento" at bounding box center [562, 196] width 104 height 7
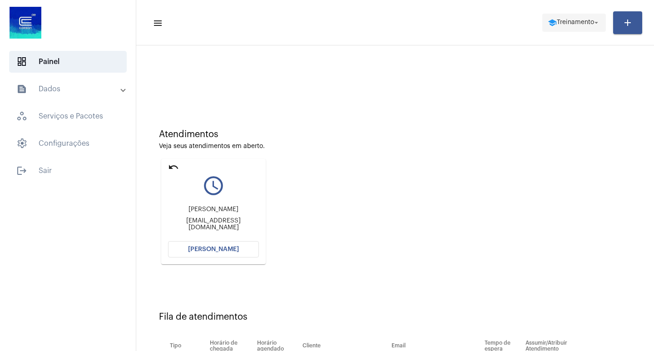
click at [594, 21] on mat-icon "arrow_drop_down" at bounding box center [596, 23] width 8 height 8
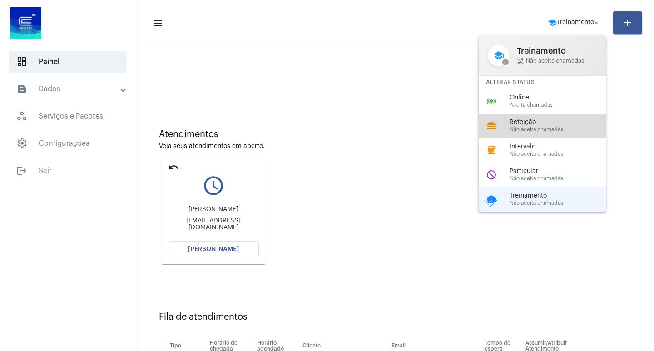
click at [523, 125] on span "Refeição" at bounding box center [562, 122] width 104 height 7
